Goal: Task Accomplishment & Management: Manage account settings

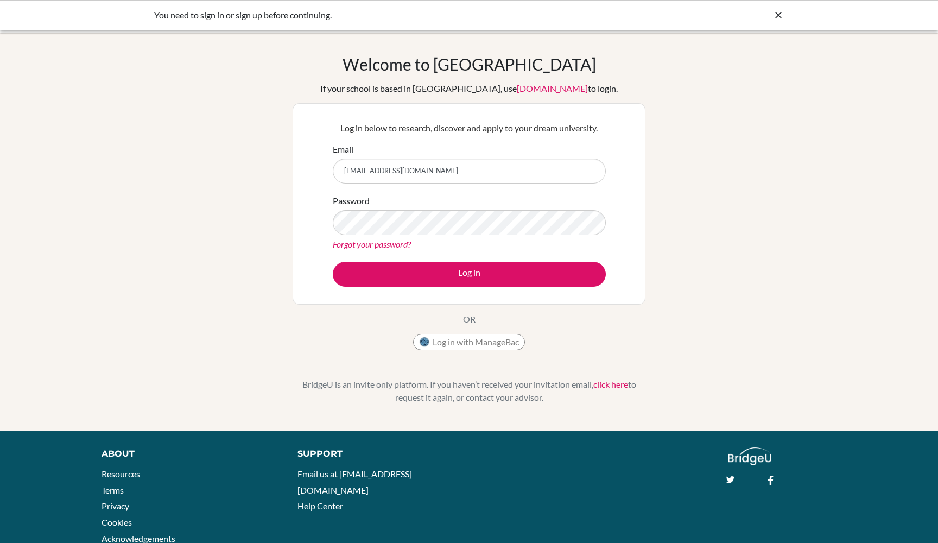
drag, startPoint x: 447, startPoint y: 173, endPoint x: 330, endPoint y: 168, distance: 117.3
click at [329, 169] on div "Log in below to research, discover and apply to your dream university. Email bo…" at bounding box center [469, 204] width 287 height 179
type input "[EMAIL_ADDRESS][DOMAIN_NAME]"
click at [469, 274] on button "Log in" at bounding box center [469, 274] width 273 height 25
click at [292, 243] on div "Welcome to BridgeU If your school is based in China, use app.bridge-u.com.cn to…" at bounding box center [469, 231] width 938 height 355
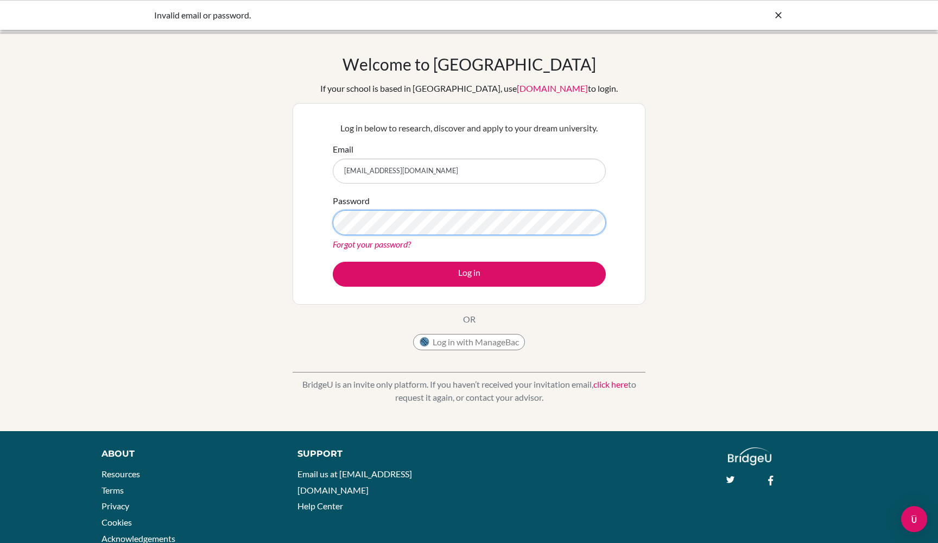
click at [469, 274] on button "Log in" at bounding box center [469, 274] width 273 height 25
click at [383, 245] on link "Forgot your password?" at bounding box center [372, 244] width 78 height 10
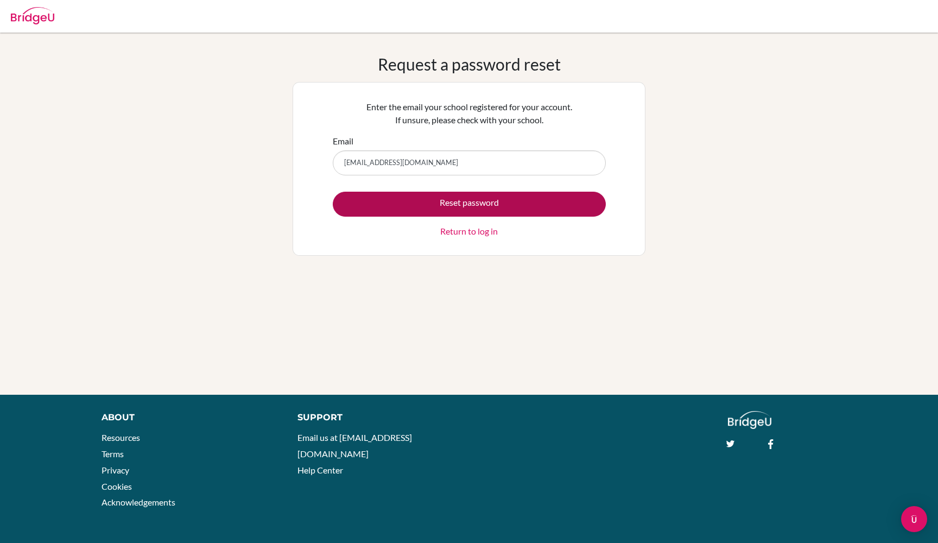
type input "[EMAIL_ADDRESS][DOMAIN_NAME]"
click at [407, 202] on button "Reset password" at bounding box center [469, 204] width 273 height 25
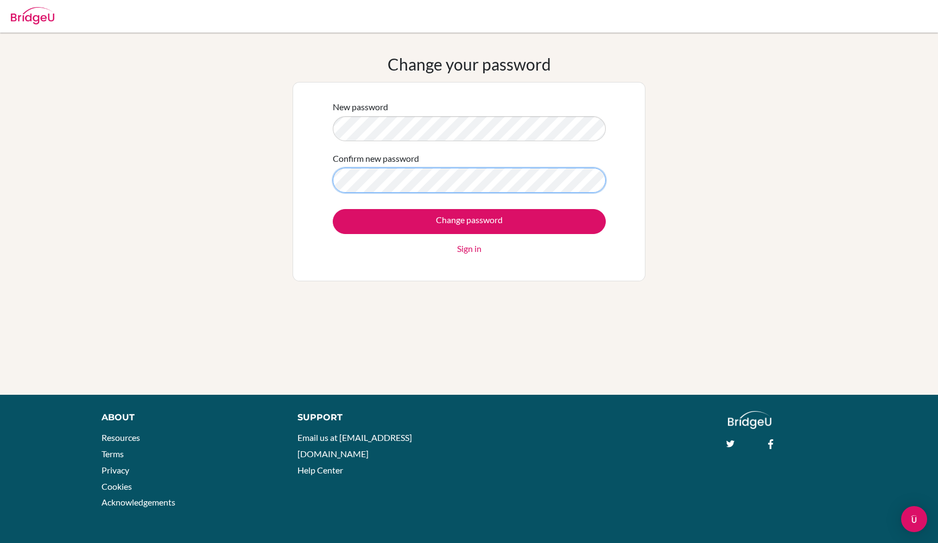
click at [469, 221] on input "Change password" at bounding box center [469, 221] width 273 height 25
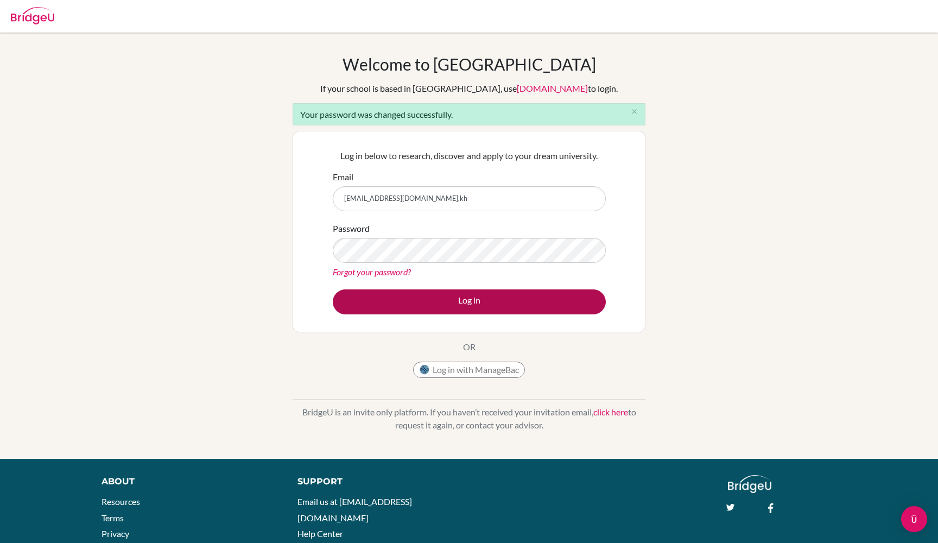
click at [398, 305] on button "Log in" at bounding box center [469, 301] width 273 height 25
click at [404, 302] on button "Log in" at bounding box center [469, 301] width 273 height 25
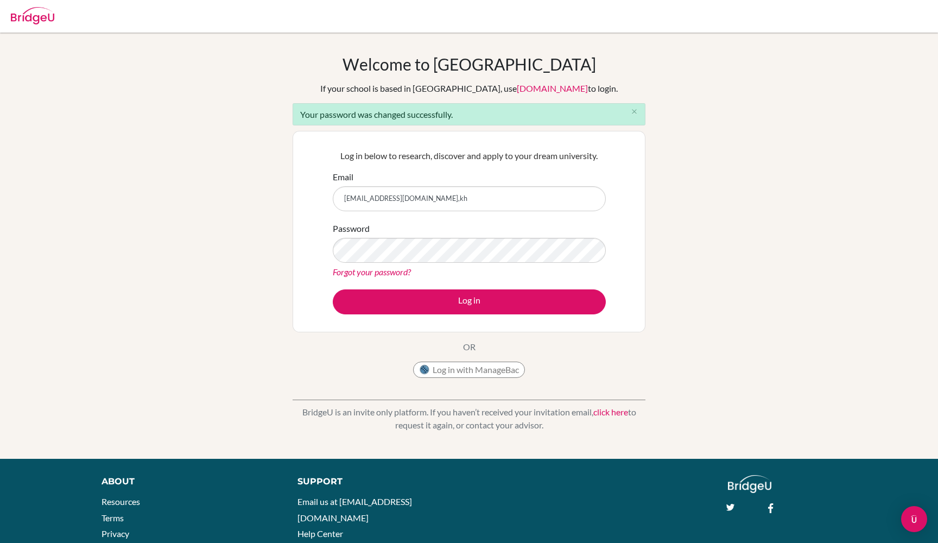
click at [777, 299] on div "Welcome to BridgeU If your school is based in China, use app.bridge-u.com.cn to…" at bounding box center [469, 245] width 938 height 383
click at [501, 196] on input "boravann@aispp.edu,kh" at bounding box center [469, 198] width 273 height 25
click at [406, 198] on input "boravann@aispp.edu,kh" at bounding box center [469, 198] width 273 height 25
click at [407, 204] on input "boravann@aispp.edu,kh" at bounding box center [469, 198] width 273 height 25
click at [407, 199] on input "boravann@aispp.edu,kh" at bounding box center [469, 198] width 273 height 25
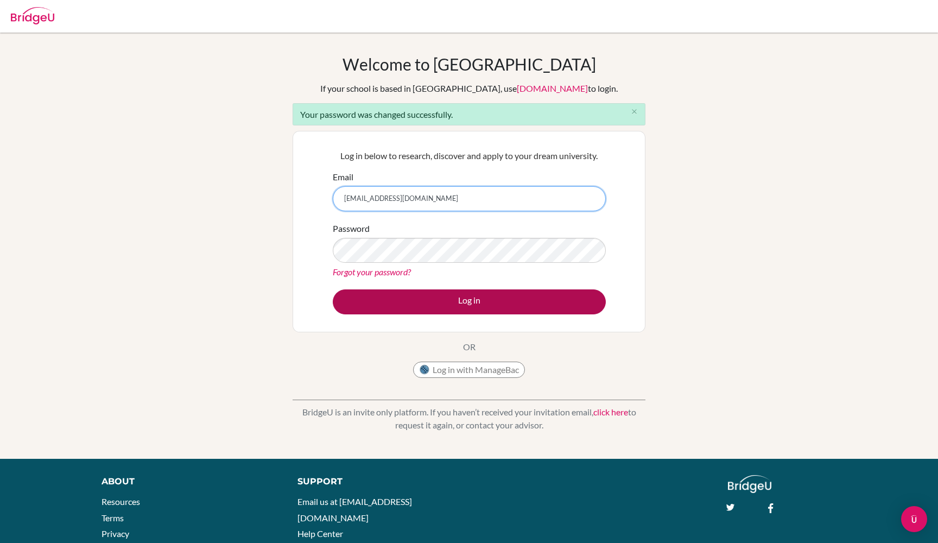
type input "boravann@aispp.edu.kh"
click at [411, 295] on button "Log in" at bounding box center [469, 301] width 273 height 25
